Goal: Task Accomplishment & Management: Use online tool/utility

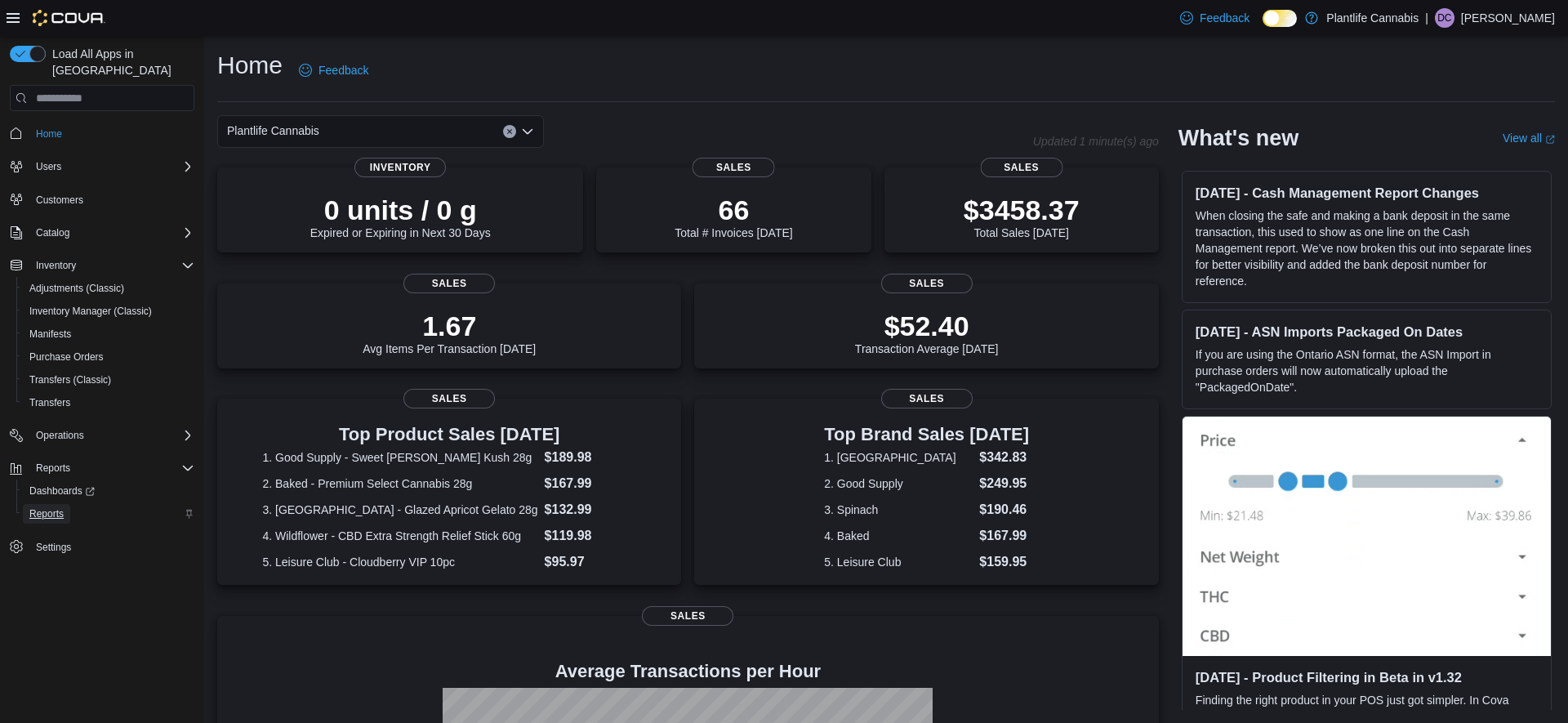
drag, startPoint x: 54, startPoint y: 491, endPoint x: 142, endPoint y: 495, distance: 88.1
click at [54, 507] on span "Reports" at bounding box center [47, 514] width 34 height 13
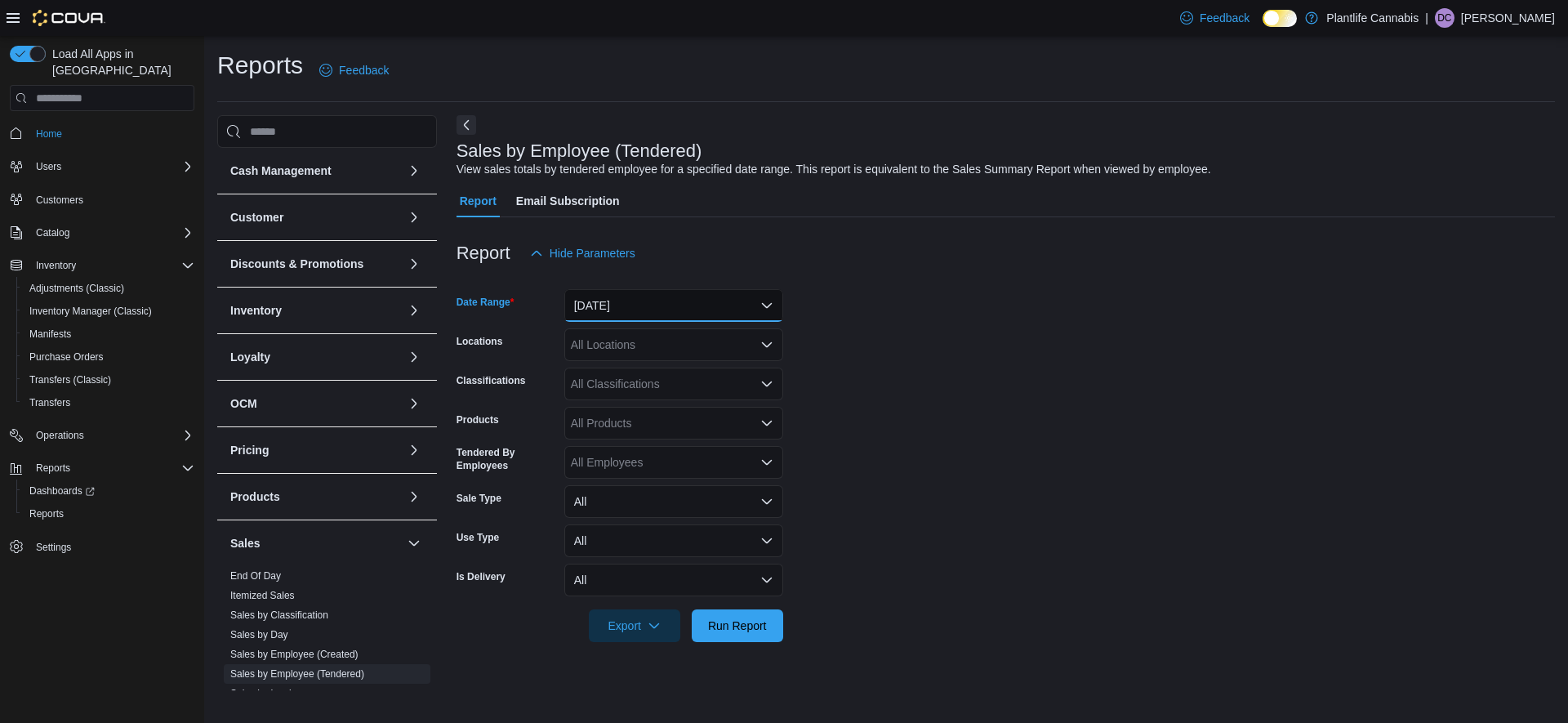
click at [632, 312] on button "[DATE]" at bounding box center [674, 305] width 219 height 32
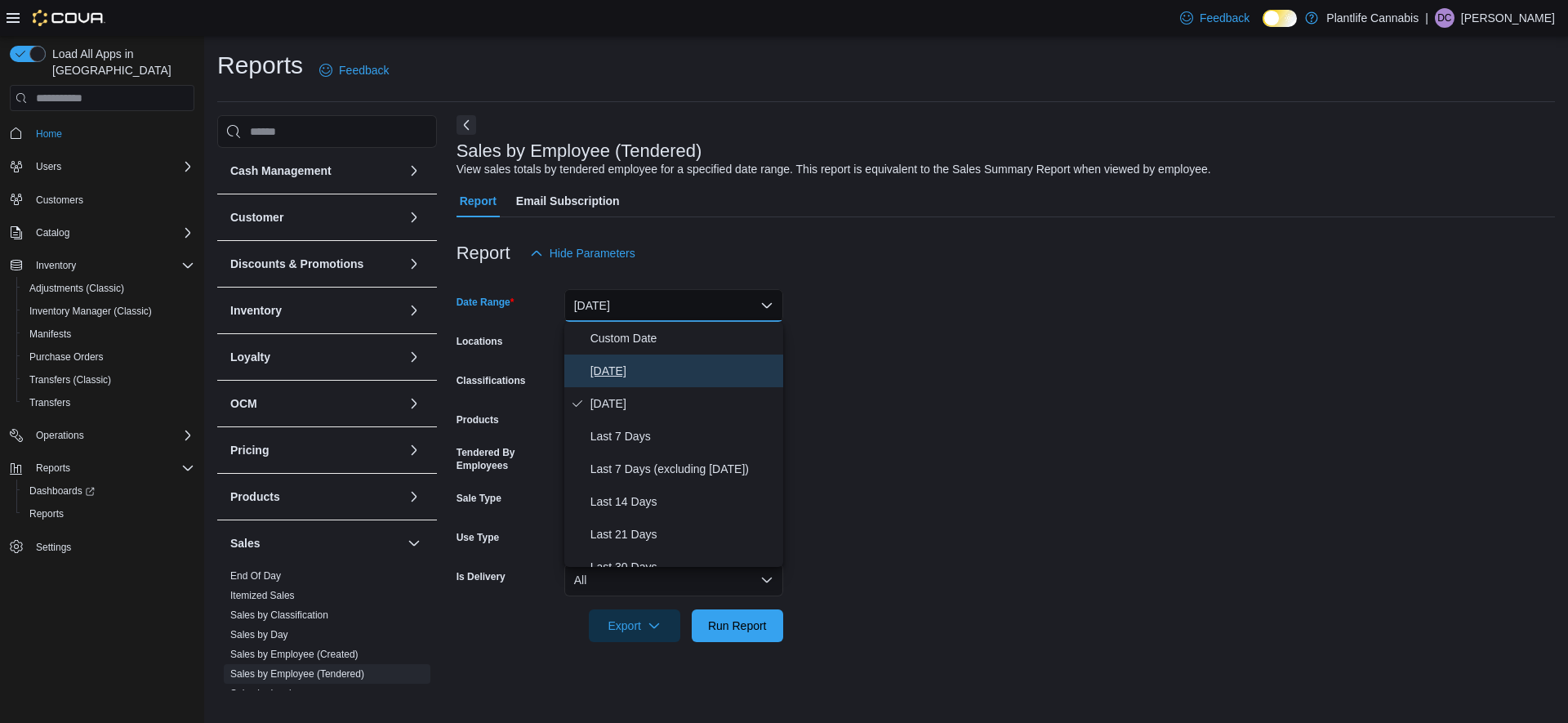
click at [614, 366] on span "Today" at bounding box center [684, 370] width 186 height 20
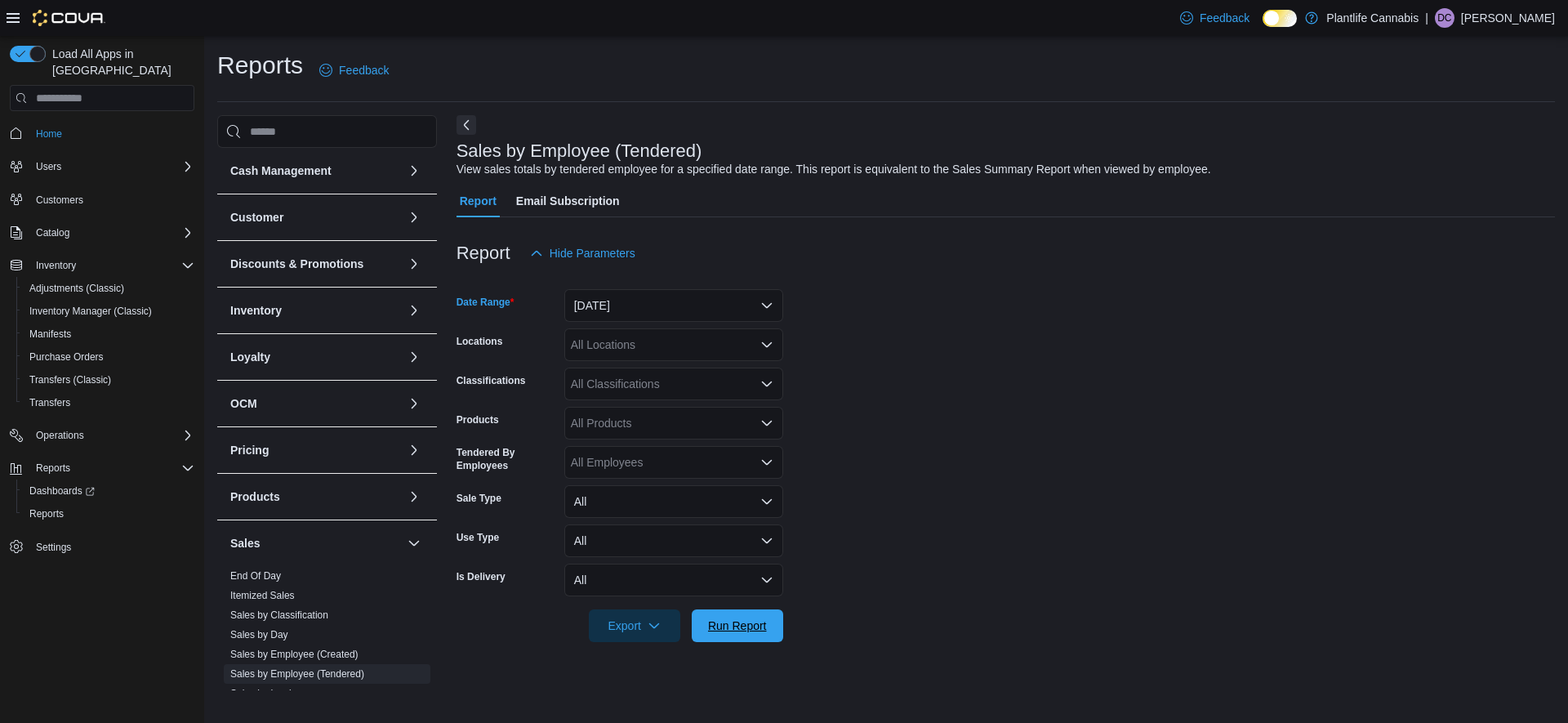
drag, startPoint x: 751, startPoint y: 632, endPoint x: 1069, endPoint y: 288, distance: 468.5
click at [752, 632] on span "Run Report" at bounding box center [737, 625] width 59 height 16
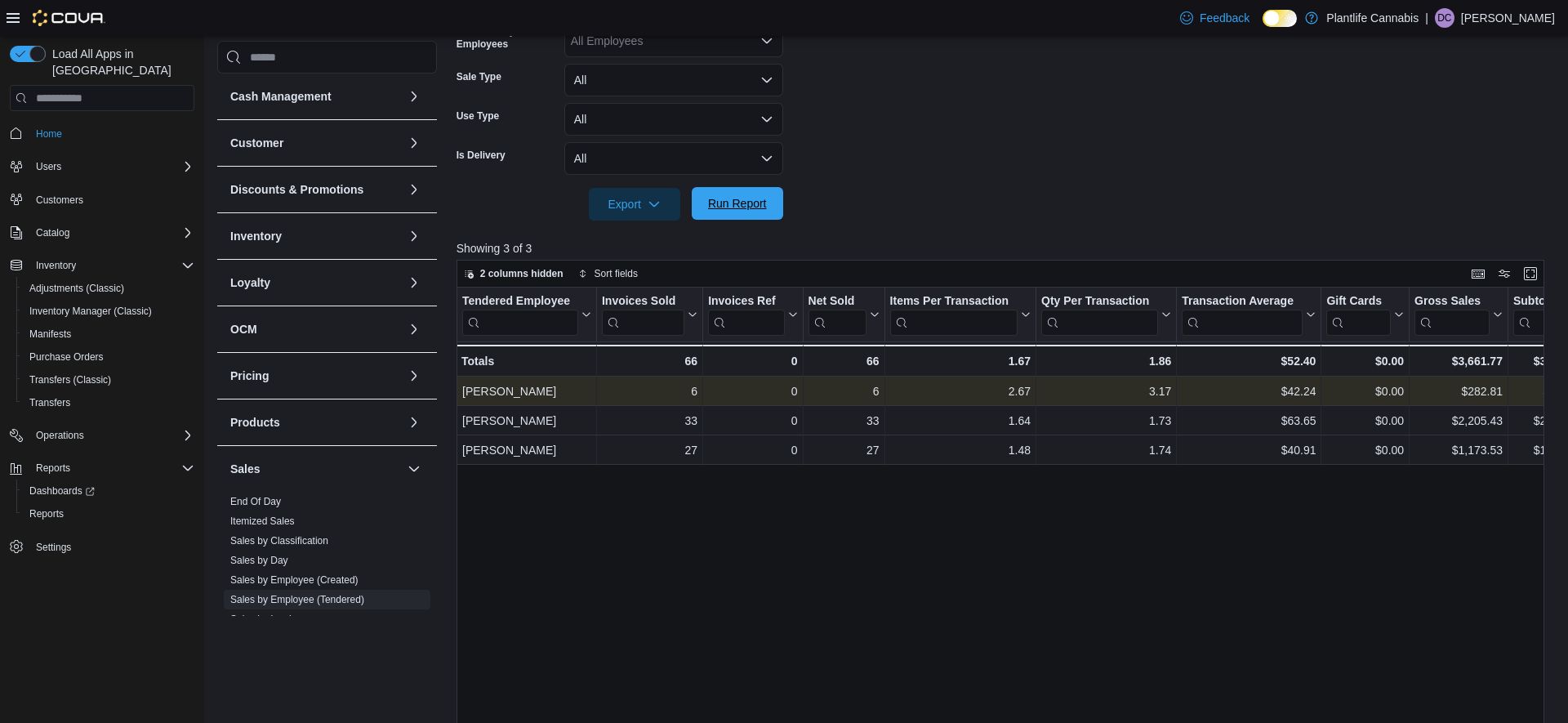
drag, startPoint x: 730, startPoint y: 219, endPoint x: 1088, endPoint y: 23, distance: 408.1
click at [730, 219] on span "Run Report" at bounding box center [737, 204] width 72 height 32
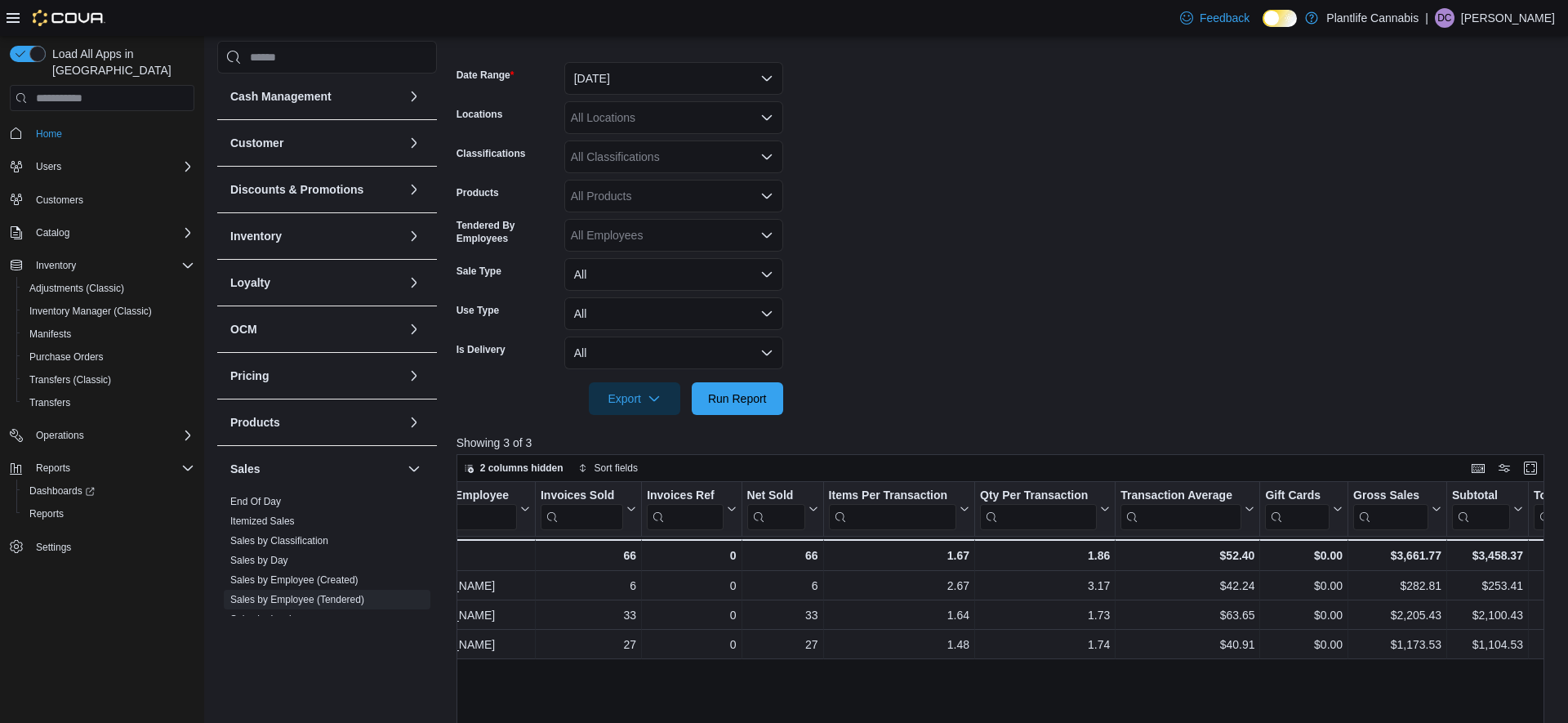
scroll to position [155, 0]
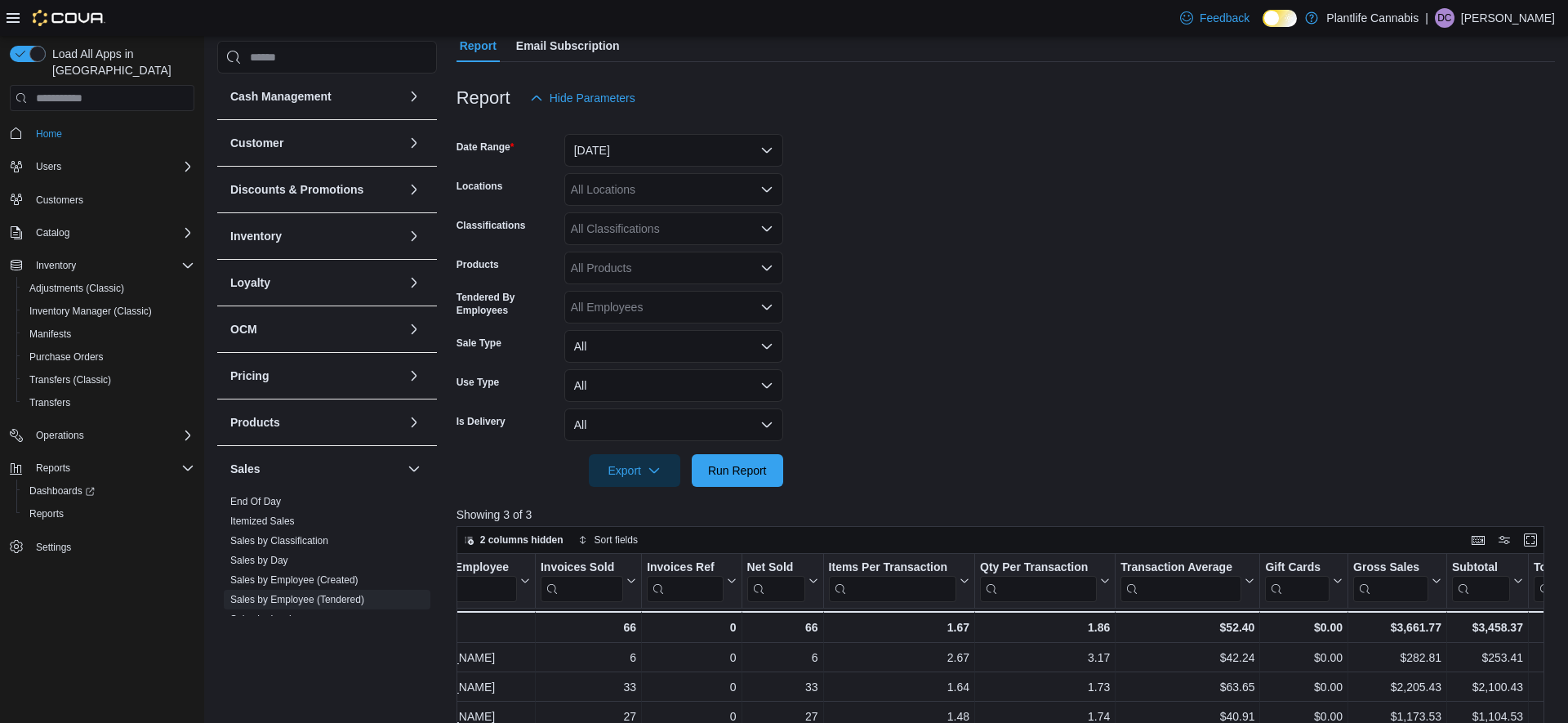
click at [673, 234] on div "All Classifications" at bounding box center [674, 228] width 219 height 32
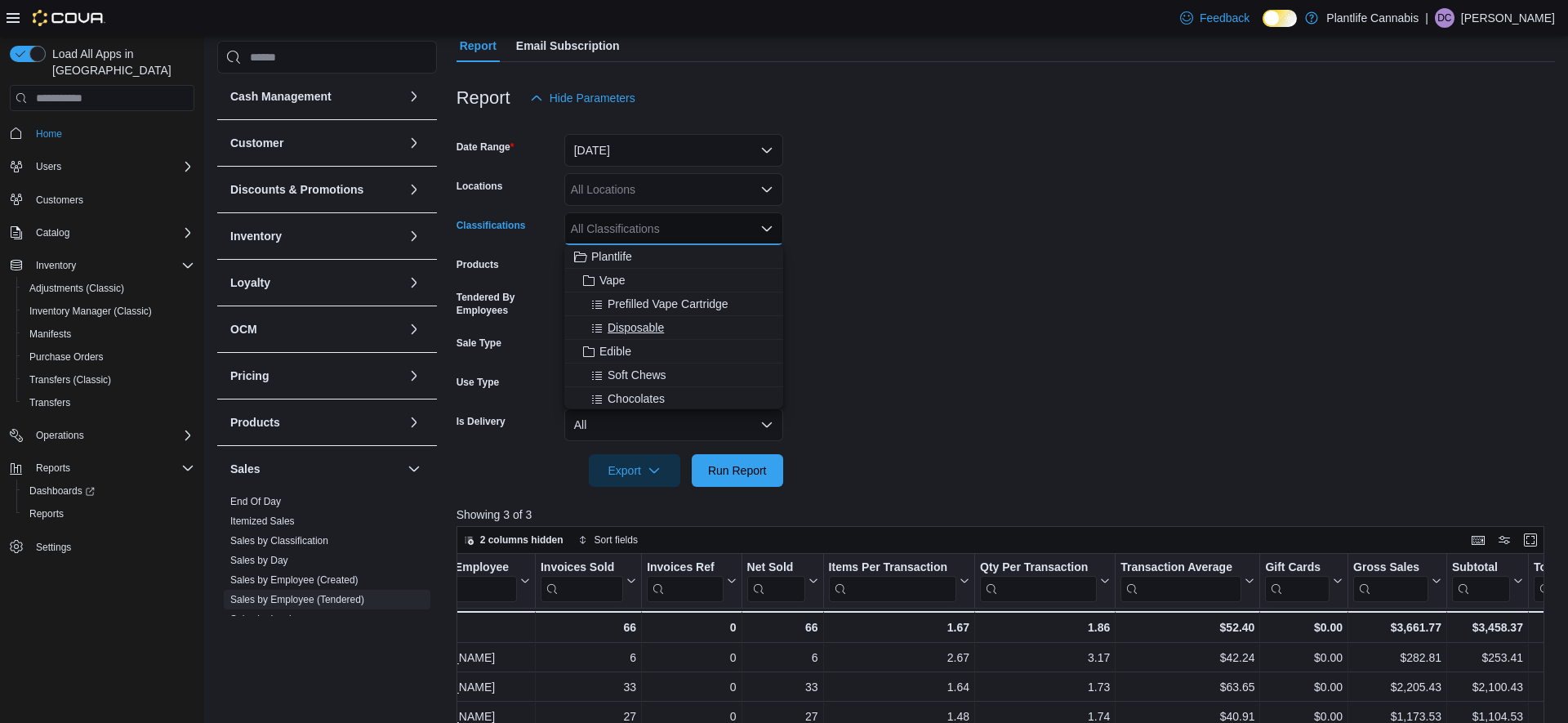
scroll to position [101, 0]
drag, startPoint x: 665, startPoint y: 398, endPoint x: 748, endPoint y: 467, distance: 107.9
click at [666, 398] on span "Accessory Group" at bounding box center [643, 392] width 88 height 16
drag, startPoint x: 748, startPoint y: 480, endPoint x: 1237, endPoint y: 213, distance: 557.1
click at [748, 479] on span "Run Report" at bounding box center [737, 470] width 72 height 32
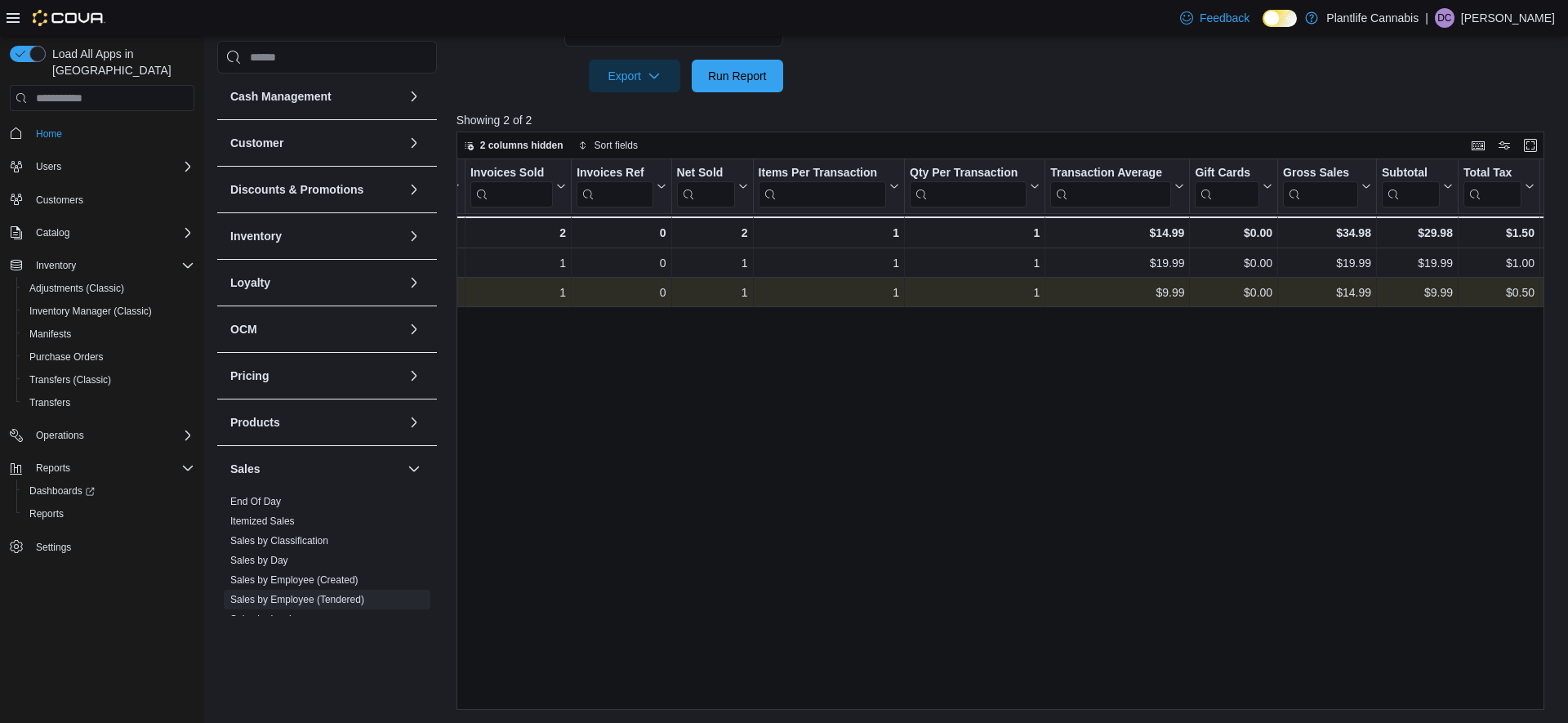
scroll to position [0, 134]
